Goal: Use online tool/utility

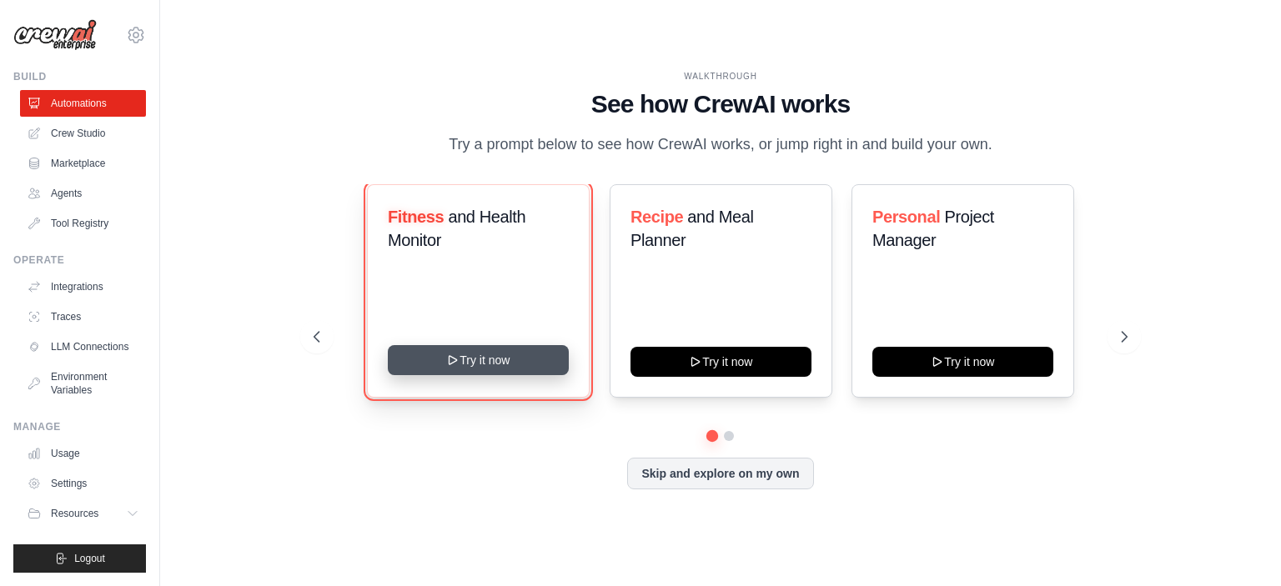
click at [447, 359] on icon at bounding box center [452, 360] width 13 height 13
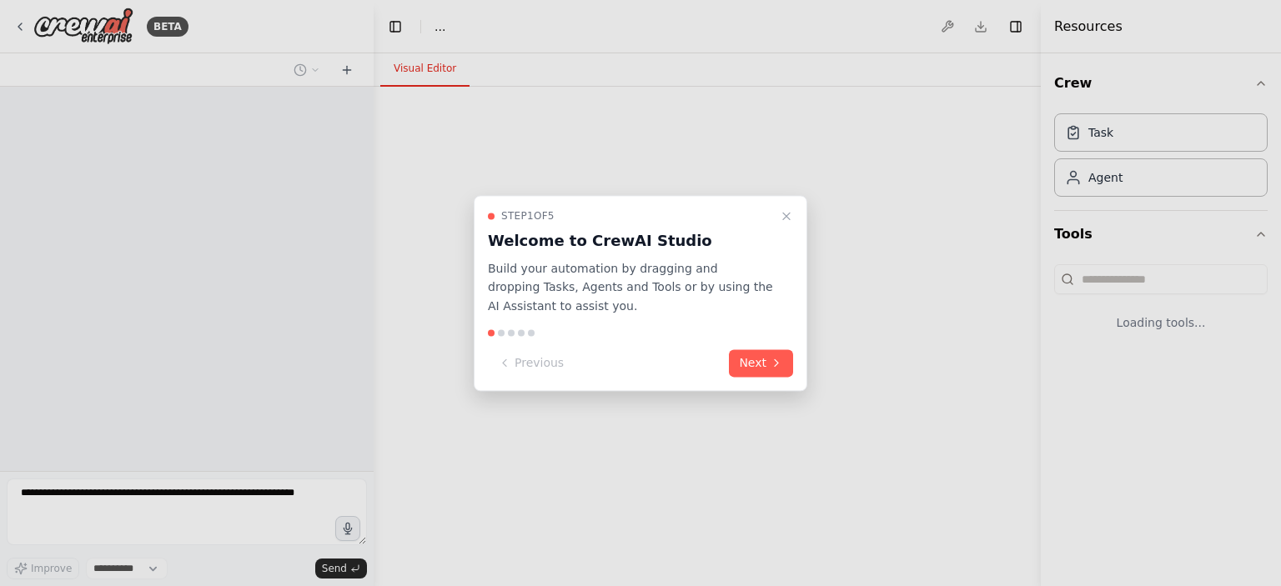
select select "****"
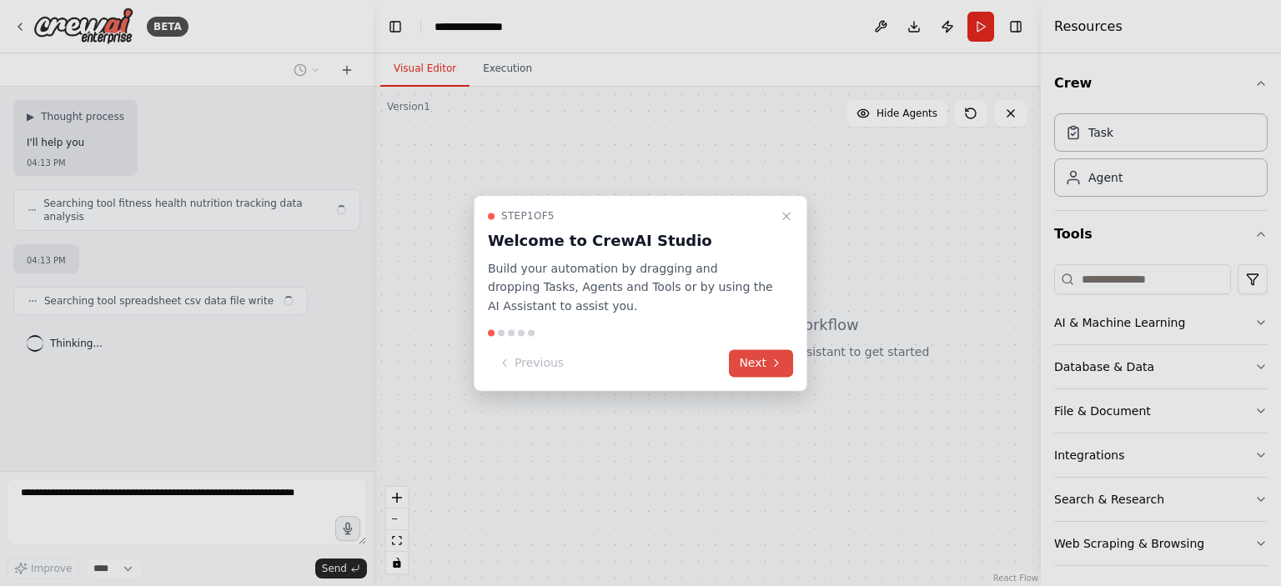
click at [749, 365] on button "Next" at bounding box center [761, 364] width 64 height 28
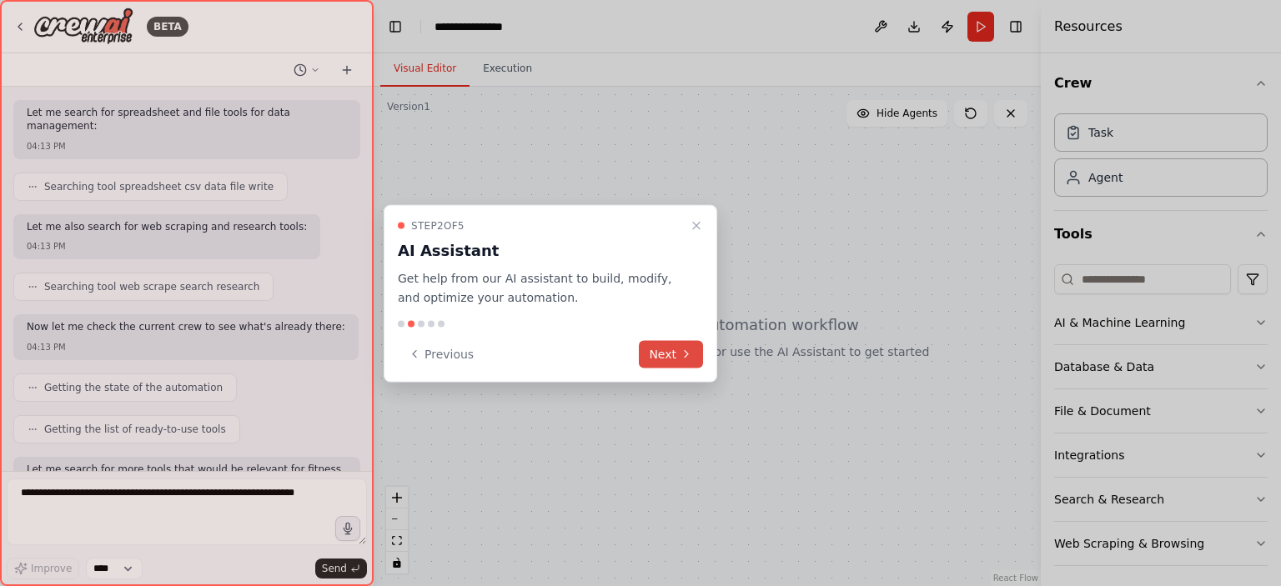
scroll to position [395, 0]
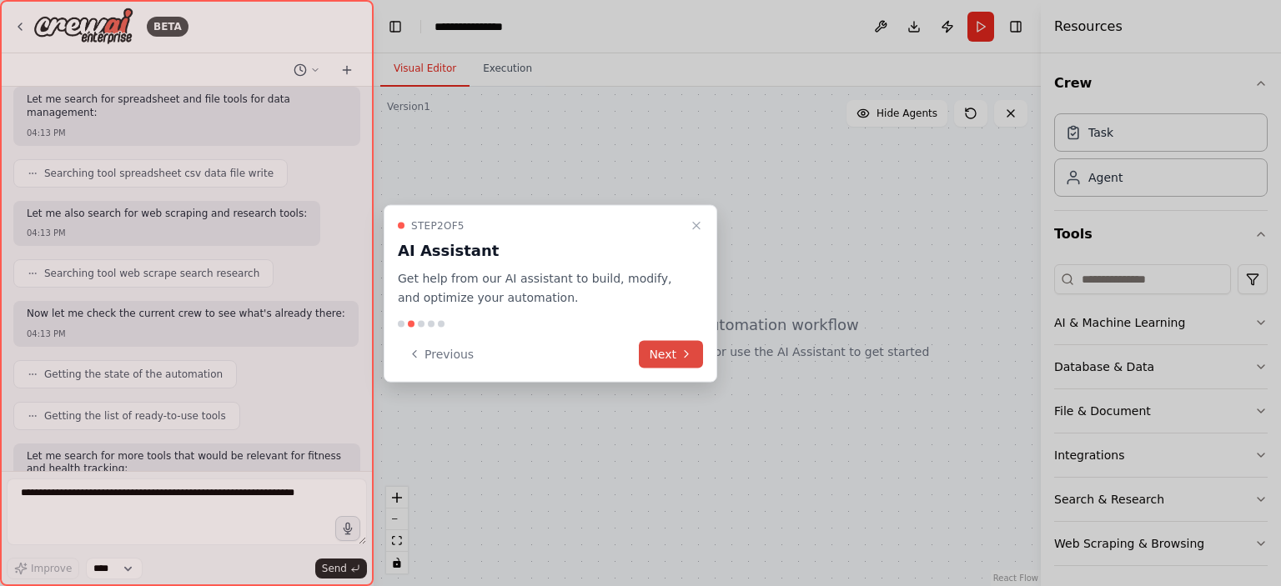
click at [654, 354] on button "Next" at bounding box center [671, 354] width 64 height 28
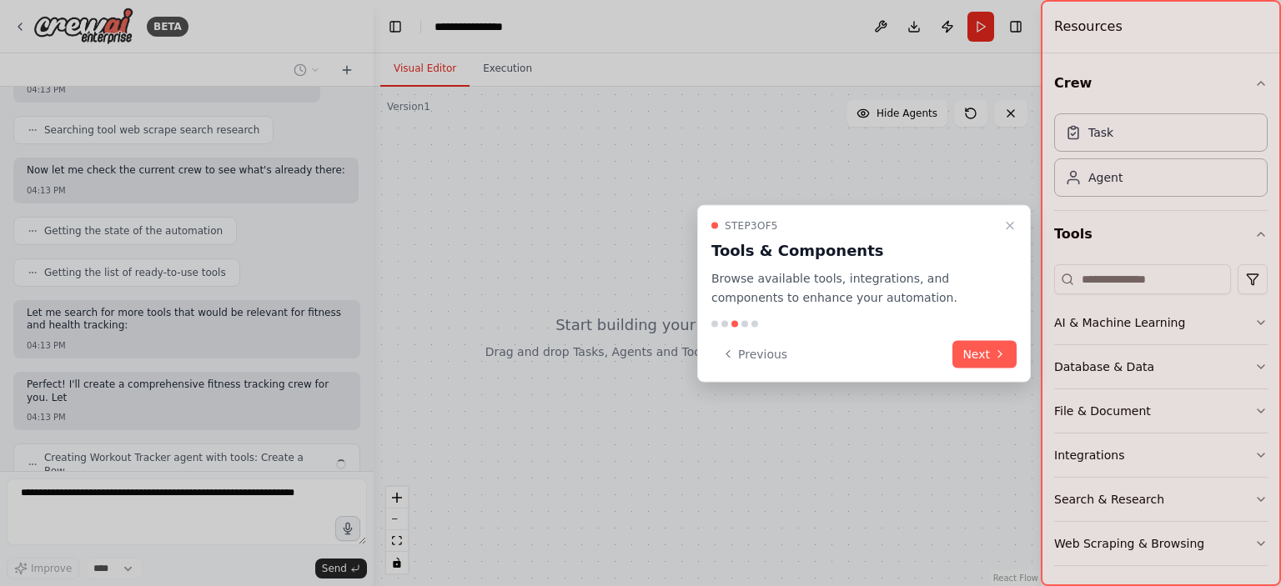
scroll to position [551, 0]
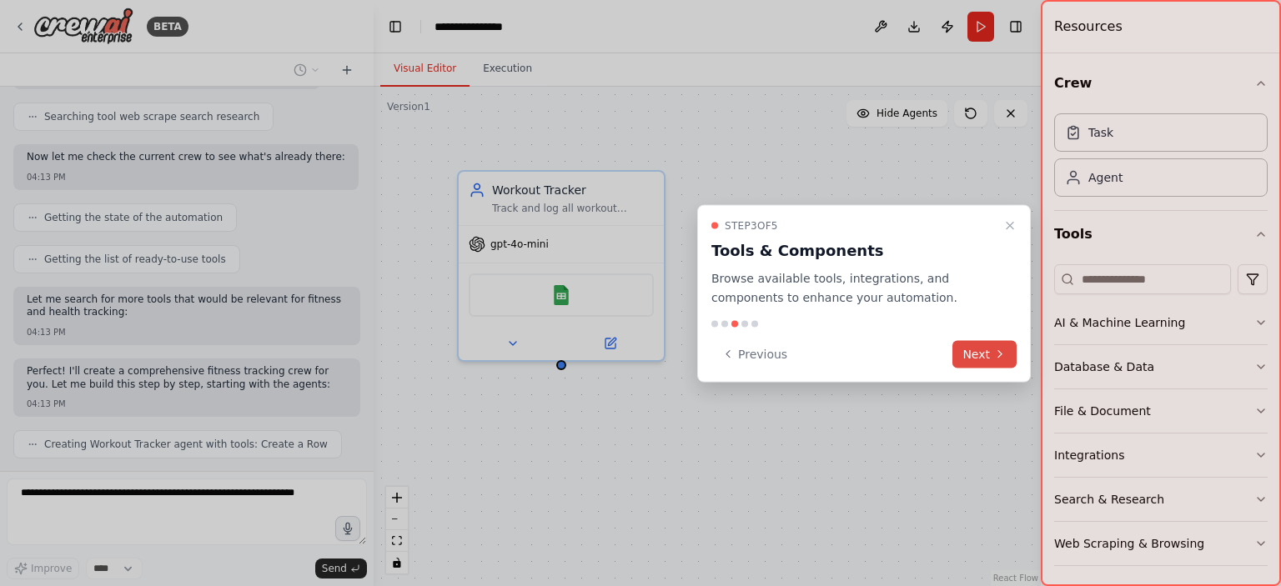
click at [968, 342] on button "Next" at bounding box center [985, 354] width 64 height 28
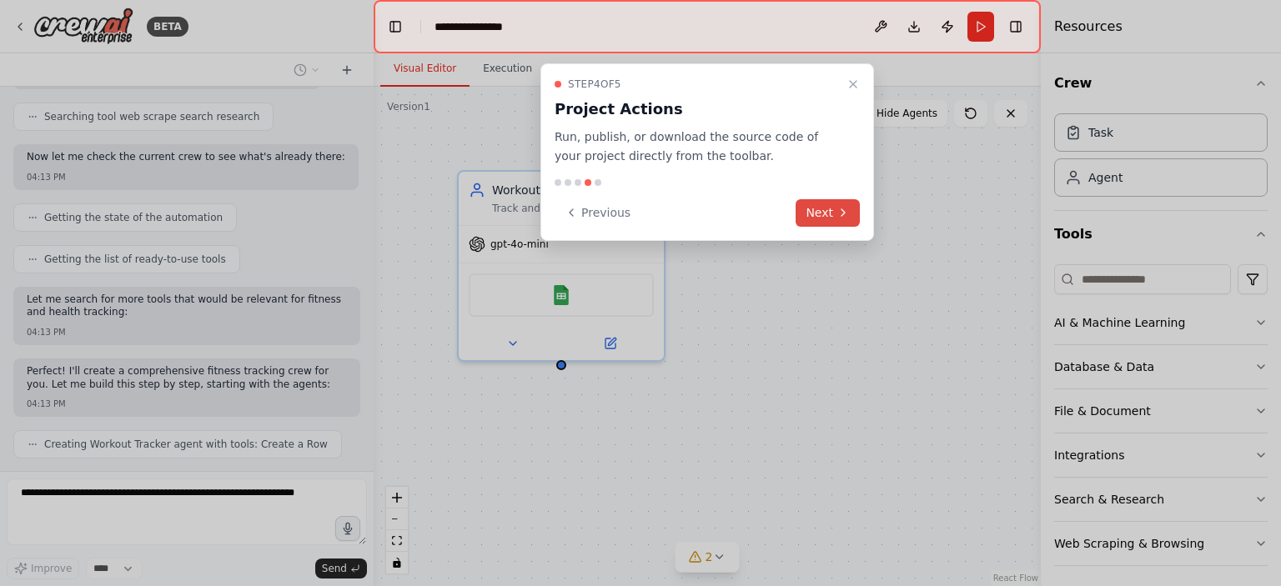
click at [828, 211] on button "Next" at bounding box center [828, 213] width 64 height 28
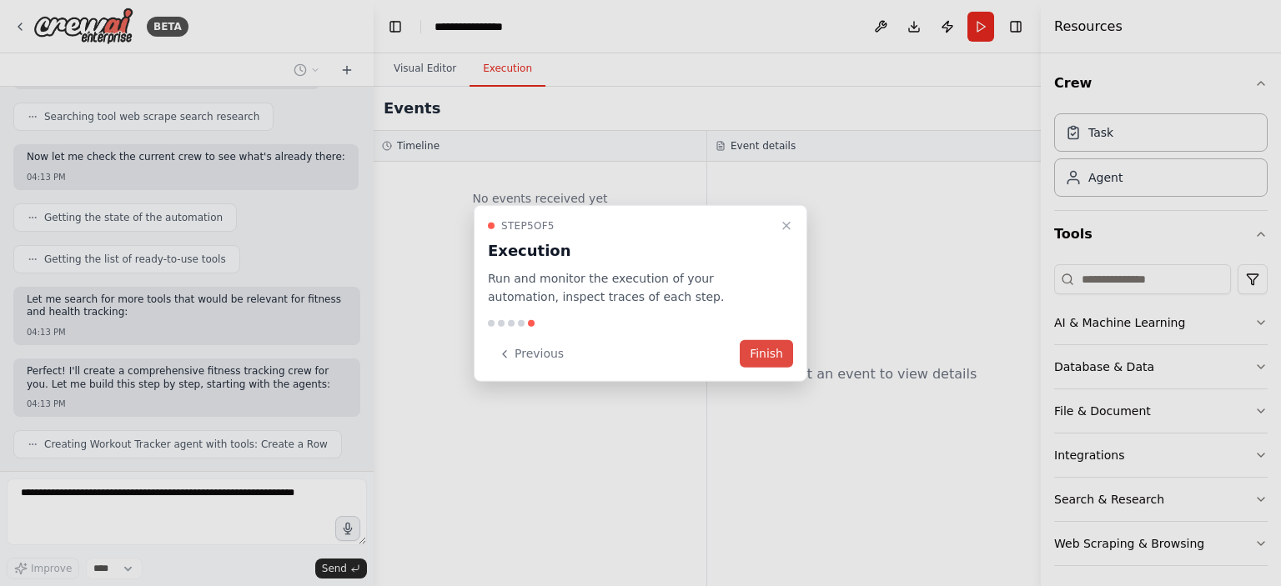
scroll to position [593, 0]
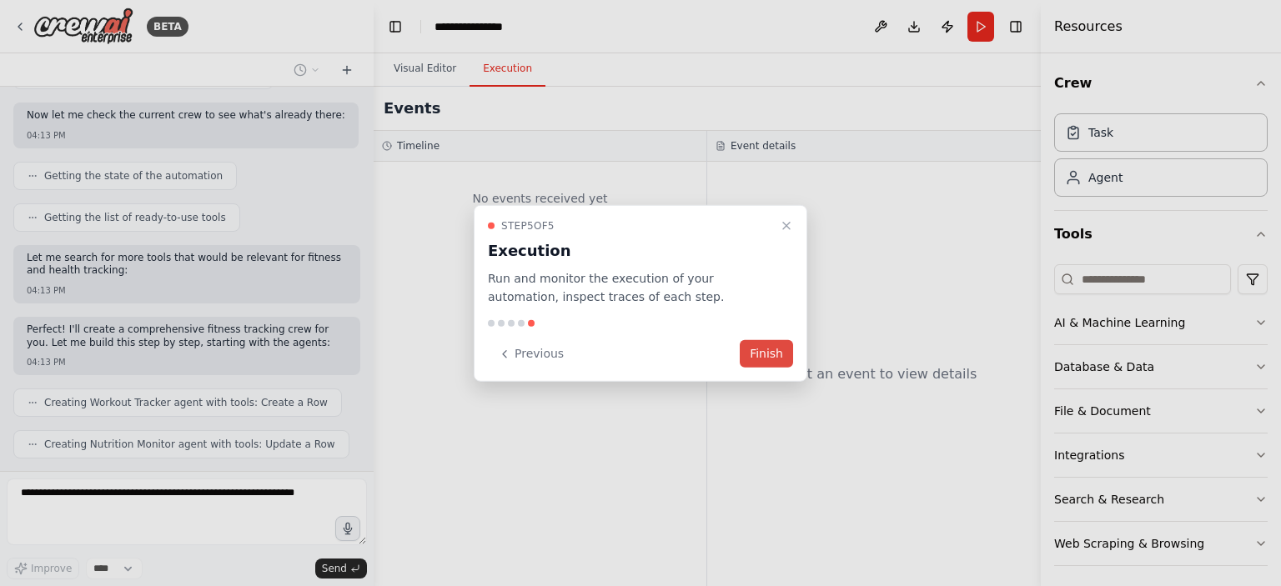
click at [771, 361] on button "Finish" at bounding box center [766, 354] width 53 height 28
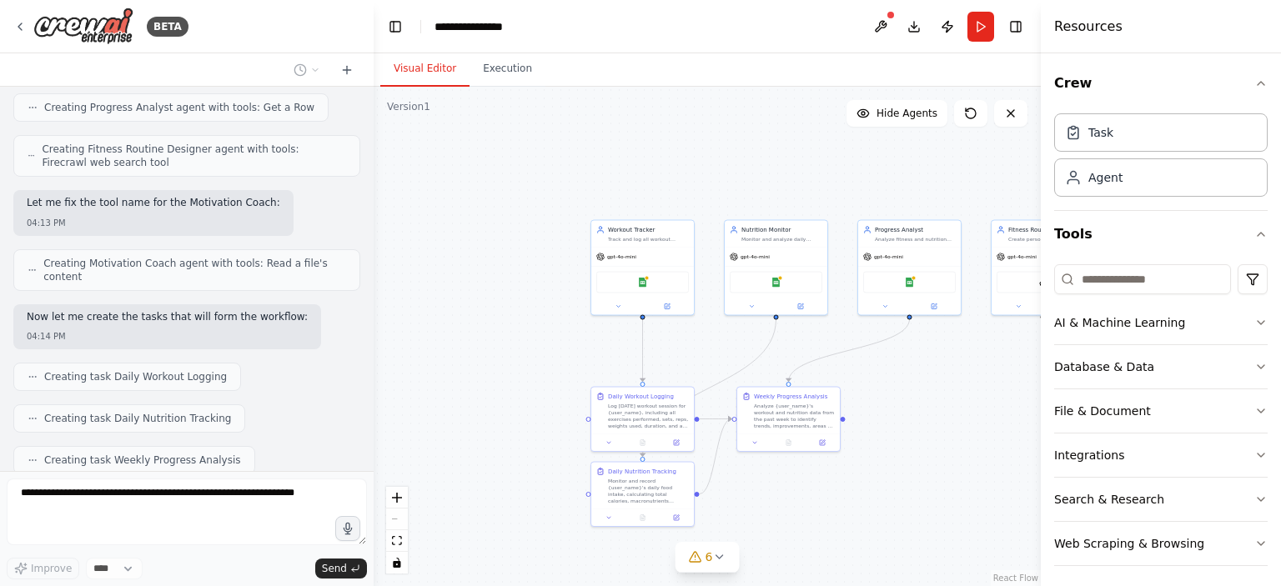
scroll to position [1014, 0]
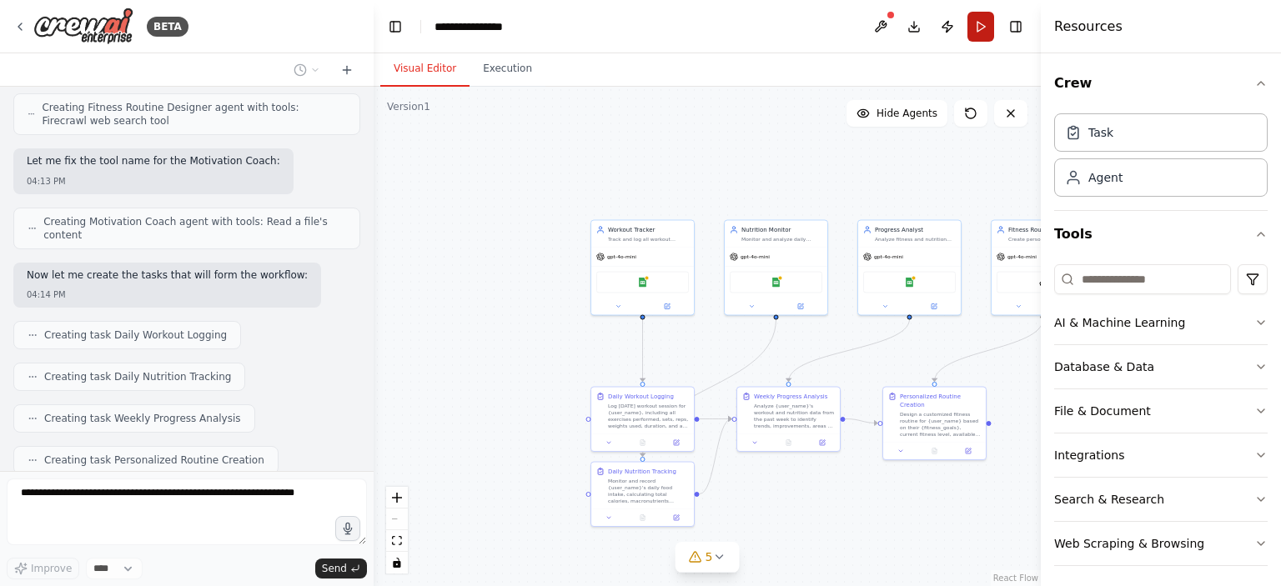
click at [974, 23] on button "Run" at bounding box center [981, 27] width 27 height 30
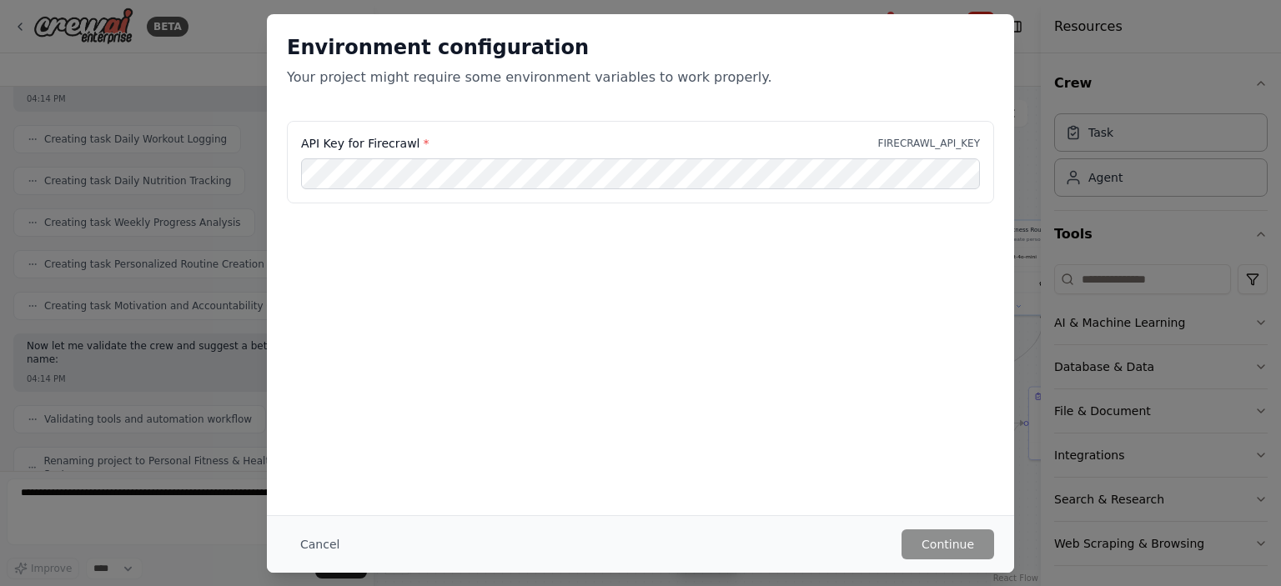
scroll to position [1196, 0]
